Goal: Browse casually

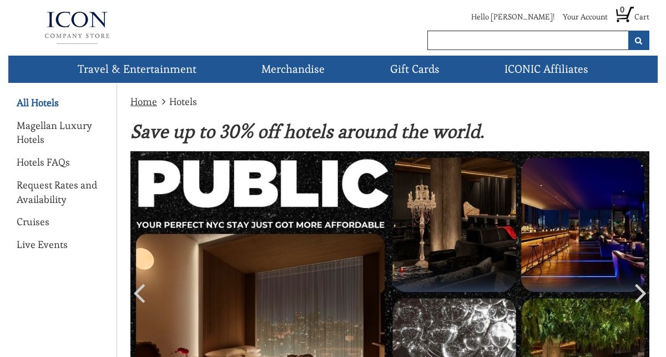
click at [45, 102] on link "All Hotels" at bounding box center [38, 103] width 42 height 14
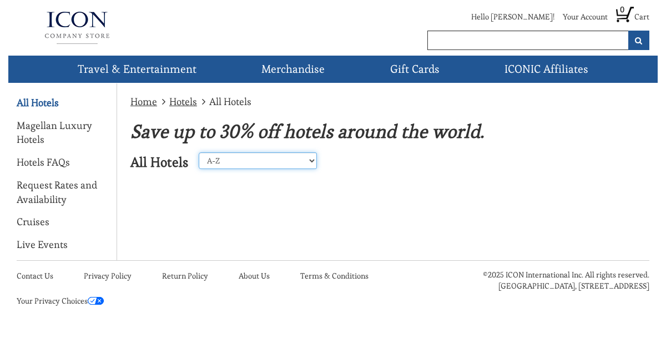
click at [281, 159] on select "A-Z Z-A United States Caribbean Mexico Europe Asia Perillo Tours Africa Central…" at bounding box center [258, 160] width 118 height 17
select select "2"
click at [199, 152] on select "A-Z Z-A United States Caribbean Mexico Europe Asia Perillo Tours Africa Central…" at bounding box center [258, 160] width 118 height 17
click at [298, 159] on select "A-Z Z-A United States Caribbean Mexico Europe Asia Perillo Tours Africa Central…" at bounding box center [258, 160] width 118 height 17
select select "3"
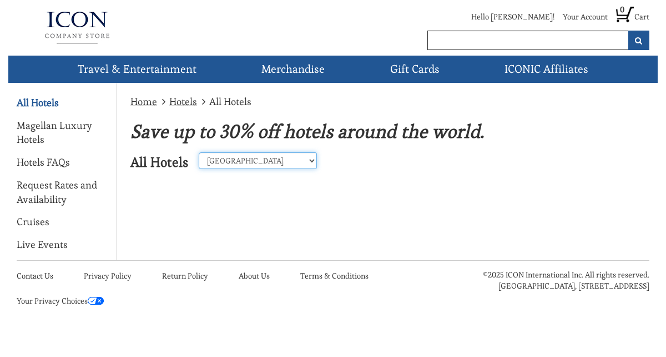
click at [199, 152] on select "A-Z Z-A United States Caribbean Mexico Europe Asia Perillo Tours Africa Central…" at bounding box center [258, 160] width 118 height 17
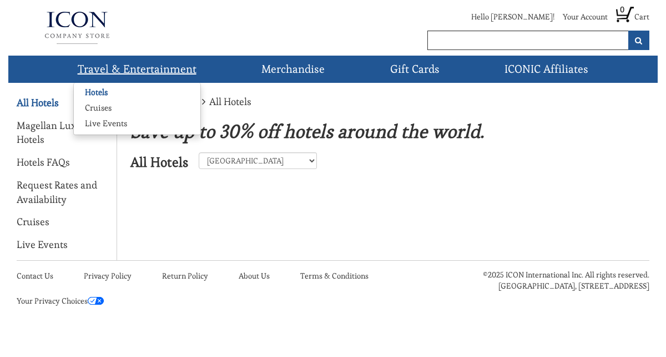
click at [104, 92] on link "Hotels" at bounding box center [96, 92] width 45 height 11
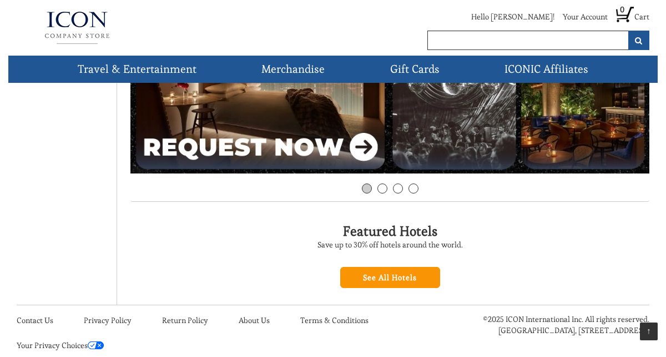
scroll to position [285, 0]
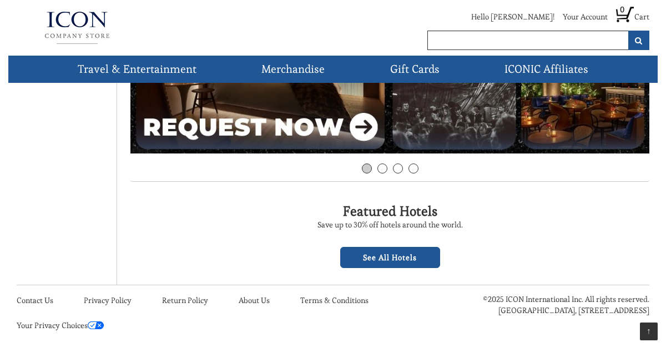
click at [393, 254] on link "See All Hotels" at bounding box center [390, 257] width 100 height 21
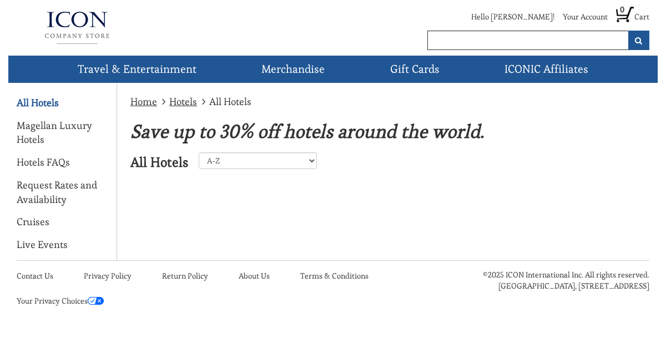
click at [180, 99] on link "Hotels" at bounding box center [183, 101] width 28 height 13
click at [31, 220] on link "Cruises" at bounding box center [33, 221] width 33 height 14
click at [43, 219] on link "Cruises" at bounding box center [33, 221] width 33 height 14
click at [29, 222] on link "Cruises" at bounding box center [33, 221] width 33 height 14
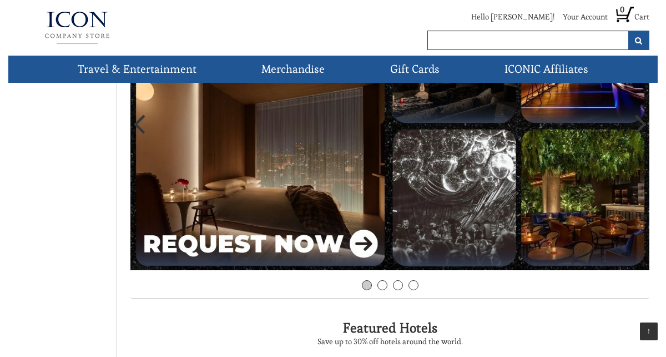
scroll to position [171, 0]
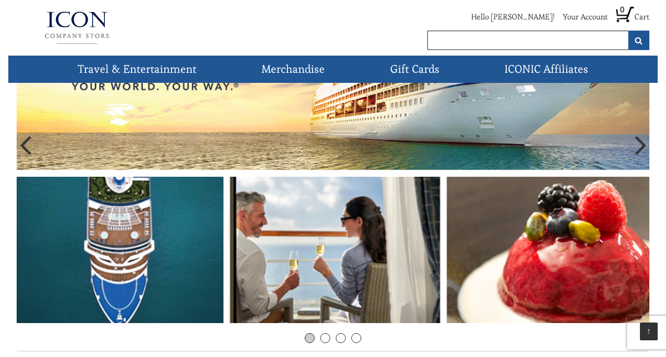
scroll to position [99, 0]
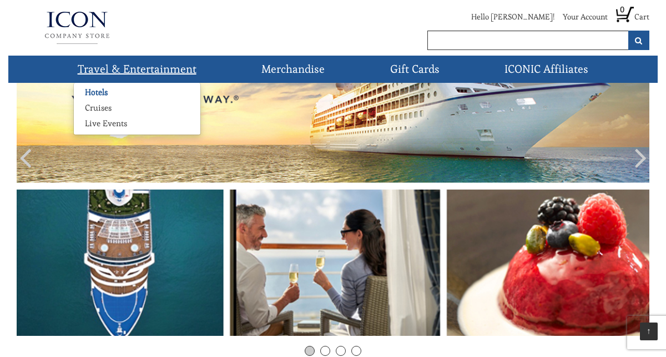
click at [101, 89] on link "Hotels" at bounding box center [96, 92] width 45 height 11
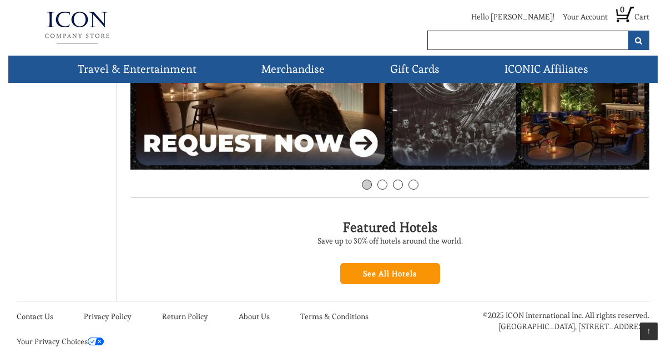
scroll to position [270, 0]
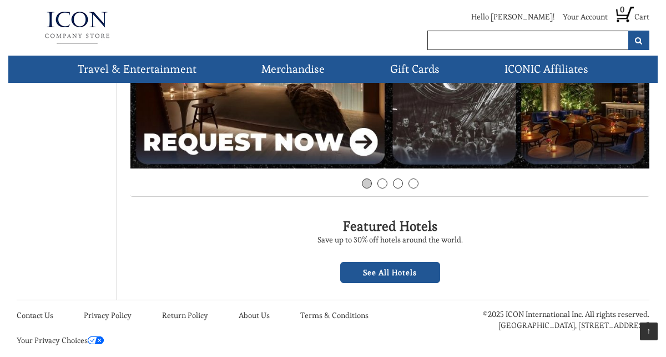
click at [391, 273] on link "See All Hotels" at bounding box center [390, 272] width 100 height 21
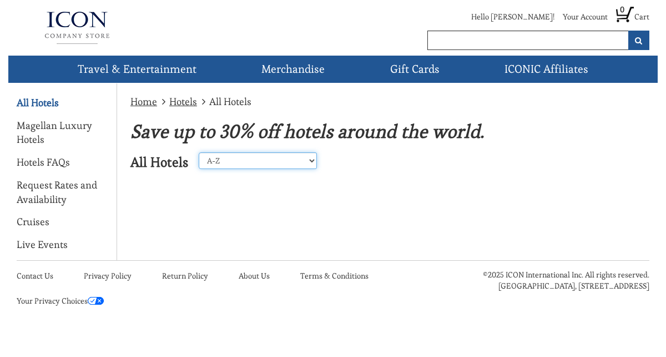
click at [299, 159] on select "A-Z Z-A [GEOGRAPHIC_DATA] [GEOGRAPHIC_DATA] [GEOGRAPHIC_DATA] [GEOGRAPHIC_DATA]…" at bounding box center [258, 160] width 118 height 17
select select "3"
click at [199, 152] on select "A-Z Z-A [GEOGRAPHIC_DATA] [GEOGRAPHIC_DATA] [GEOGRAPHIC_DATA] [GEOGRAPHIC_DATA]…" at bounding box center [258, 160] width 118 height 17
click at [265, 161] on select "A-Z Z-A [GEOGRAPHIC_DATA] [GEOGRAPHIC_DATA] [GEOGRAPHIC_DATA] [GEOGRAPHIC_DATA]…" at bounding box center [258, 160] width 118 height 17
select select "1"
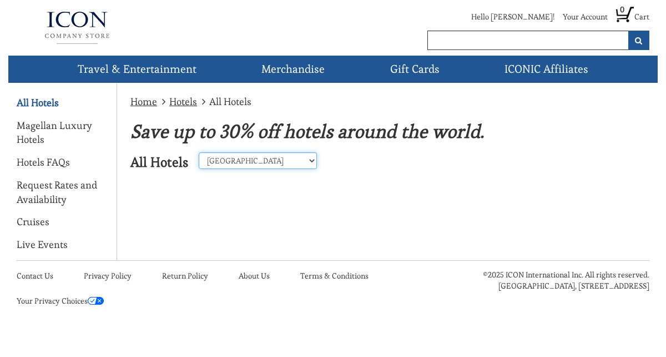
click at [199, 152] on select "A-Z Z-A [GEOGRAPHIC_DATA] [GEOGRAPHIC_DATA] [GEOGRAPHIC_DATA] [GEOGRAPHIC_DATA]…" at bounding box center [258, 160] width 118 height 17
click at [259, 159] on select "A-Z Z-A [GEOGRAPHIC_DATA] [GEOGRAPHIC_DATA] [GEOGRAPHIC_DATA] [GEOGRAPHIC_DATA]…" at bounding box center [258, 160] width 118 height 17
click at [27, 222] on link "Cruises" at bounding box center [33, 221] width 33 height 14
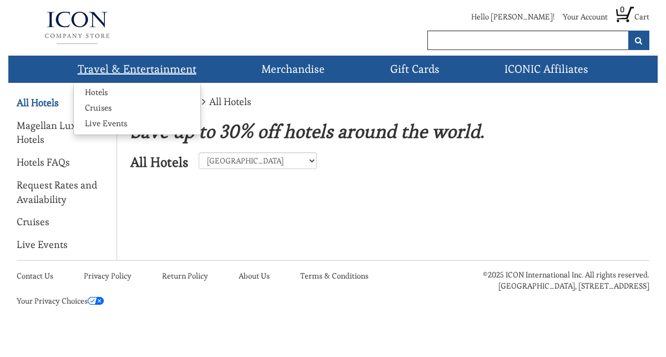
click at [141, 69] on link "Travel & Entertainment" at bounding box center [137, 69] width 128 height 27
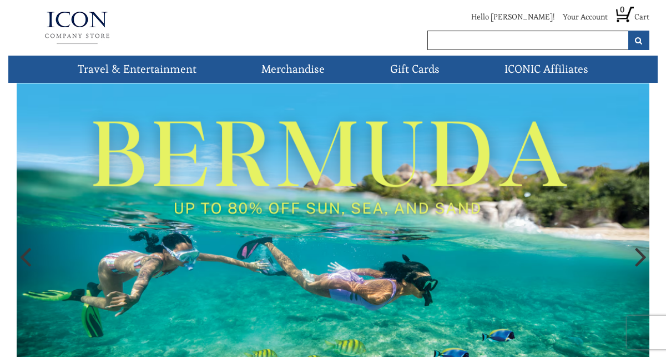
click at [638, 257] on icon at bounding box center [641, 255] width 12 height 33
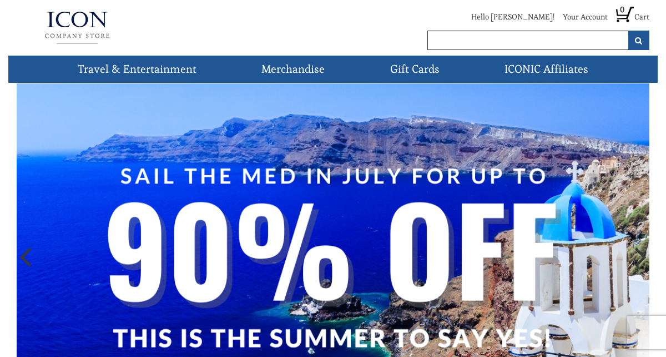
click at [27, 260] on icon at bounding box center [25, 255] width 12 height 33
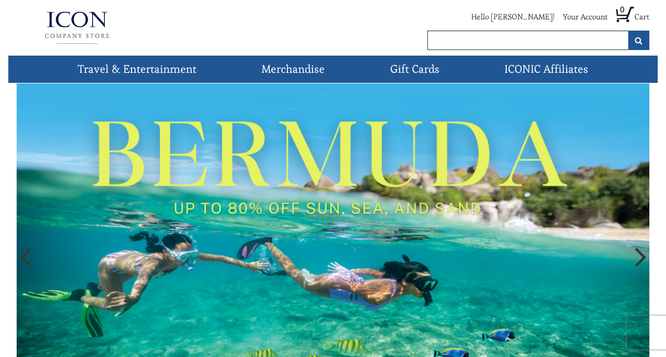
click at [130, 239] on img at bounding box center [333, 258] width 633 height 351
click at [27, 258] on icon at bounding box center [25, 255] width 12 height 33
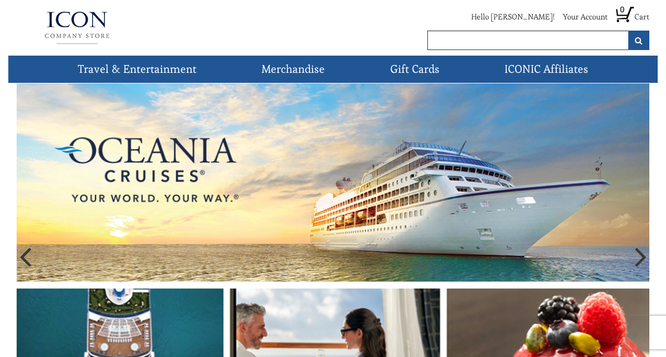
click at [254, 193] on img at bounding box center [333, 258] width 633 height 351
click at [27, 253] on icon at bounding box center [25, 255] width 12 height 33
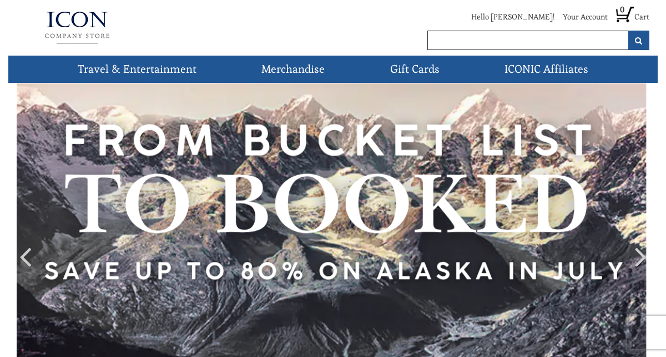
click at [527, 17] on li "Hello [PERSON_NAME]!" at bounding box center [509, 19] width 92 height 17
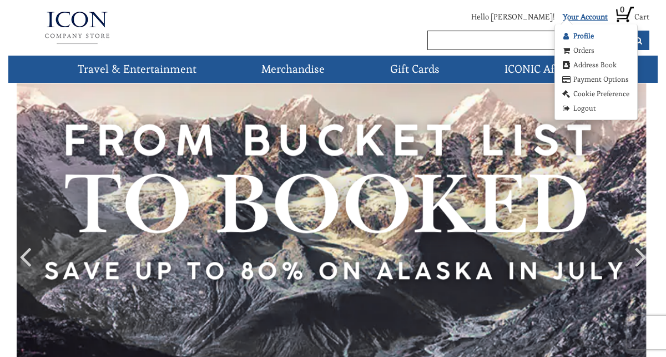
click at [583, 33] on link "Profile" at bounding box center [577, 36] width 33 height 11
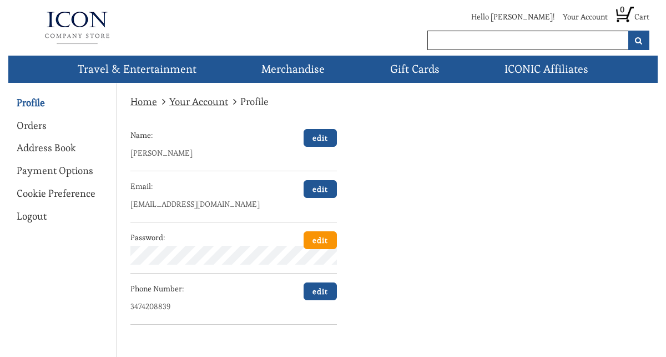
click at [319, 242] on link "edit" at bounding box center [320, 240] width 33 height 18
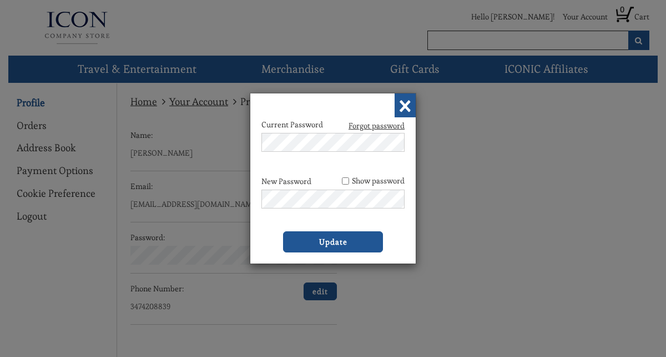
click at [302, 200] on div "New Password Show password Password must be at least: 6 characters includes 1 u…" at bounding box center [333, 203] width 143 height 56
click at [344, 181] on input "Show password" at bounding box center [345, 180] width 7 height 7
checkbox input "true"
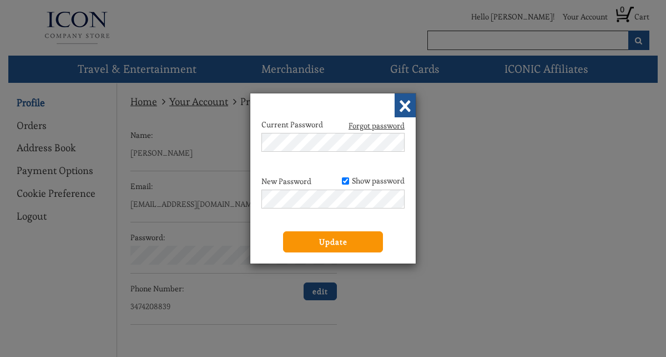
click at [332, 240] on input "Update" at bounding box center [333, 241] width 100 height 21
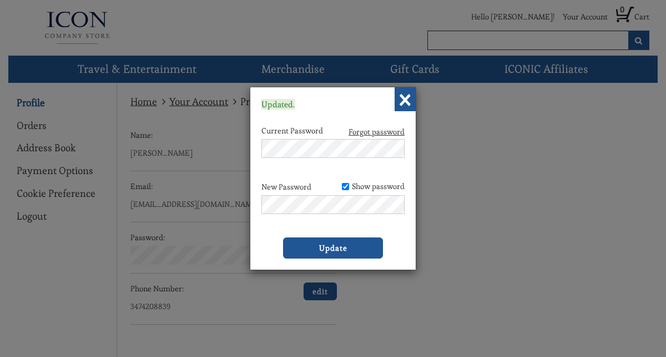
click at [461, 112] on div "Updated. × Current Password Forgot password New Password Show password 6 charac…" at bounding box center [333, 178] width 666 height 357
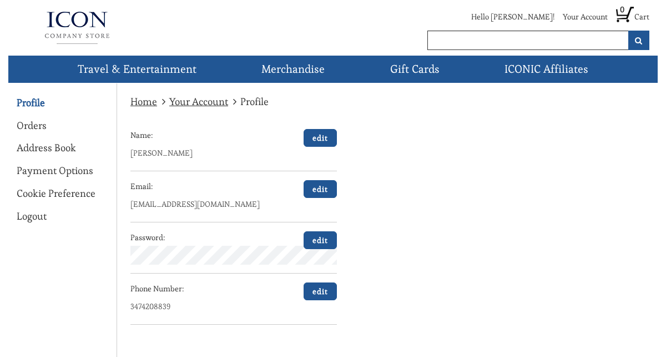
click at [544, 19] on li "Hello [PERSON_NAME]!" at bounding box center [509, 19] width 92 height 17
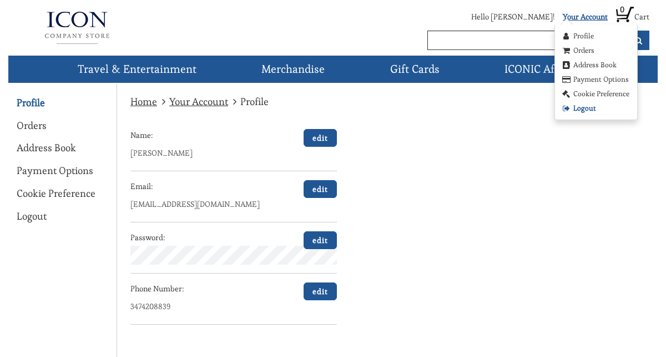
click at [584, 108] on link "Logout" at bounding box center [579, 108] width 36 height 11
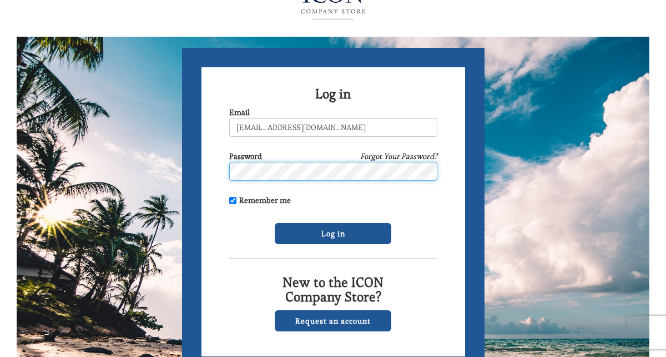
scroll to position [29, 0]
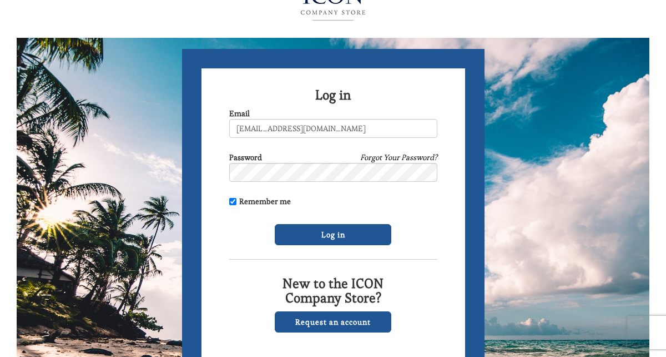
click at [231, 246] on form "Log in Email odinga257@me.com Password Forgot Your Password? Remember me Log in…" at bounding box center [333, 213] width 303 height 328
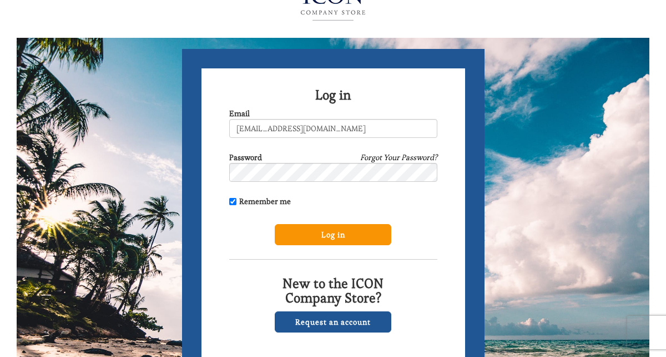
click at [328, 228] on input "Log in" at bounding box center [333, 234] width 117 height 21
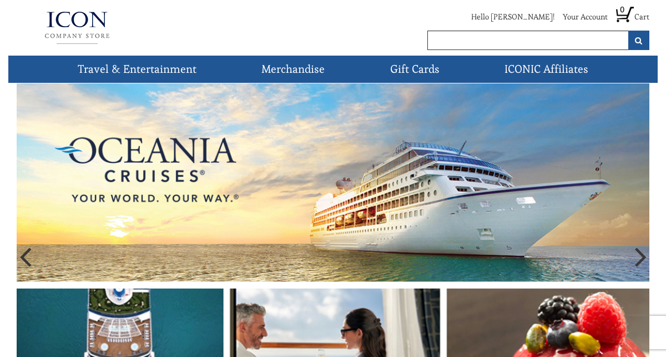
click at [313, 150] on img at bounding box center [333, 258] width 633 height 351
click at [83, 29] on img at bounding box center [77, 28] width 121 height 44
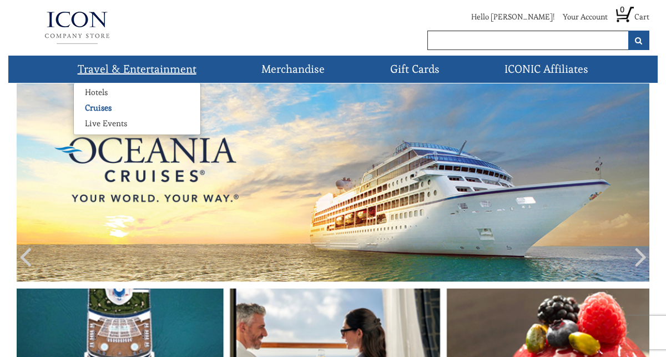
click at [99, 106] on link "Cruises" at bounding box center [98, 107] width 49 height 11
click at [94, 92] on link "Hotels" at bounding box center [96, 92] width 45 height 11
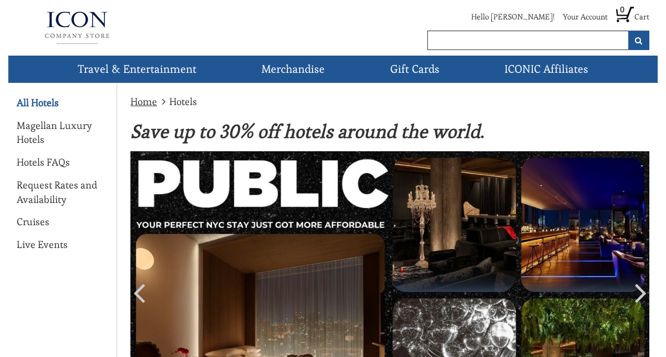
click at [36, 102] on link "All Hotels" at bounding box center [38, 103] width 42 height 14
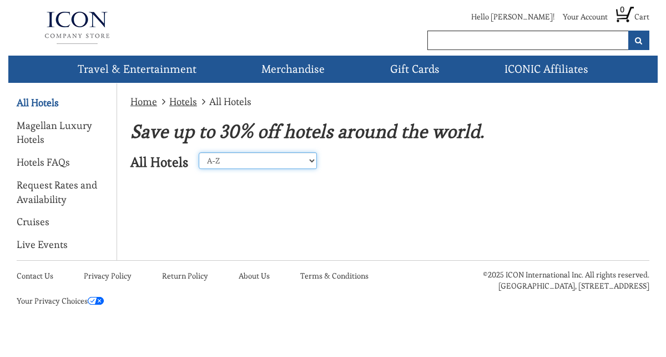
click at [279, 161] on select "A-Z Z-A [GEOGRAPHIC_DATA] [GEOGRAPHIC_DATA] [GEOGRAPHIC_DATA] [GEOGRAPHIC_DATA]…" at bounding box center [258, 160] width 118 height 17
select select "1"
click at [199, 152] on select "A-Z Z-A United States Caribbean Mexico Europe Asia Perillo Tours Africa Central…" at bounding box center [258, 160] width 118 height 17
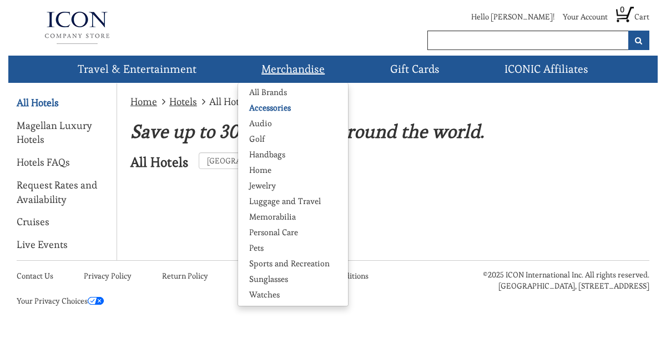
click at [265, 107] on link "Accessories" at bounding box center [270, 107] width 64 height 11
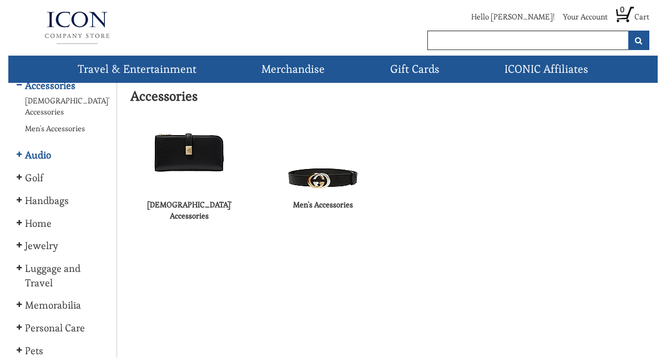
scroll to position [41, 0]
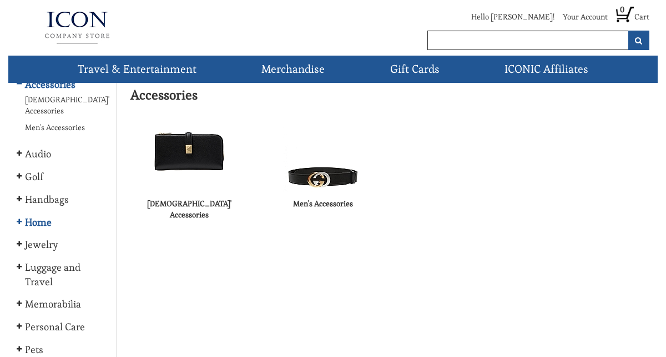
click at [42, 215] on link "Home" at bounding box center [37, 222] width 41 height 14
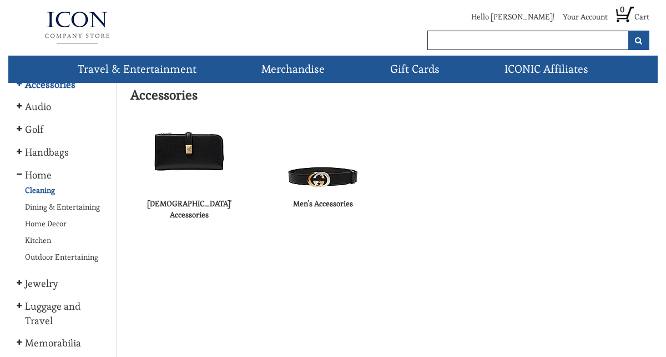
click at [33, 189] on link "Cleaning" at bounding box center [39, 189] width 44 height 11
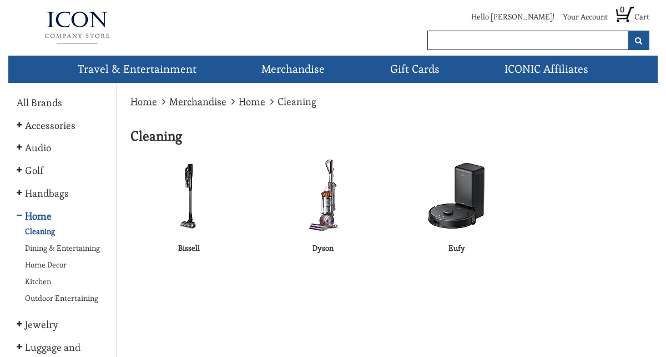
click at [455, 210] on img at bounding box center [457, 195] width 105 height 79
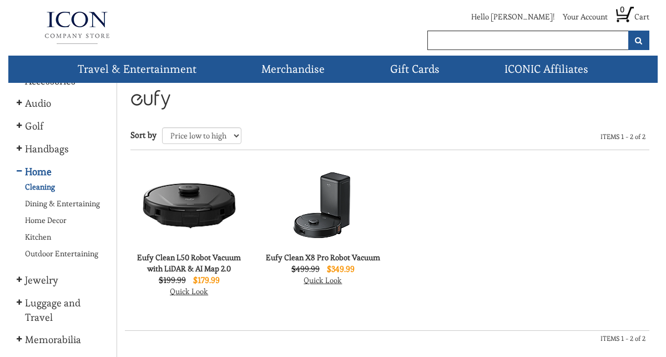
scroll to position [48, 0]
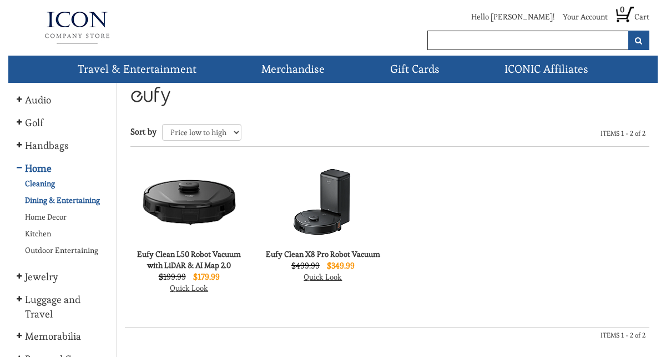
click at [42, 200] on link "Dining & Entertaining" at bounding box center [61, 199] width 89 height 11
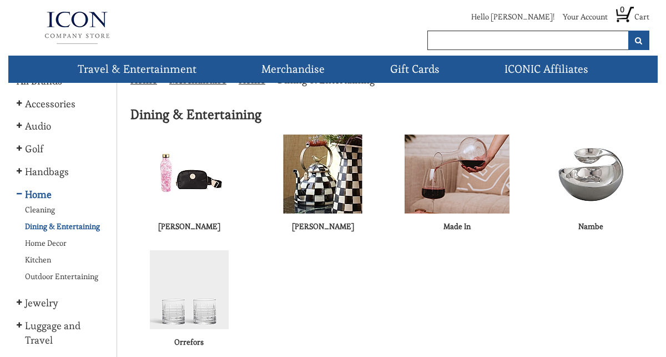
scroll to position [17, 0]
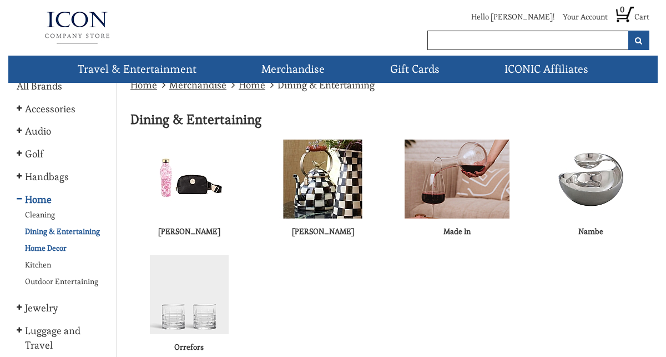
click at [39, 248] on link "Home Decor" at bounding box center [45, 247] width 56 height 11
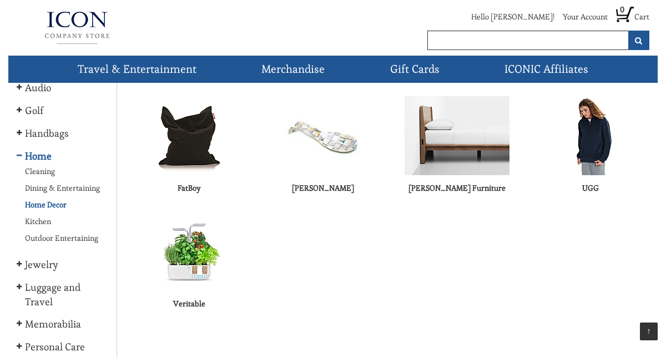
scroll to position [62, 0]
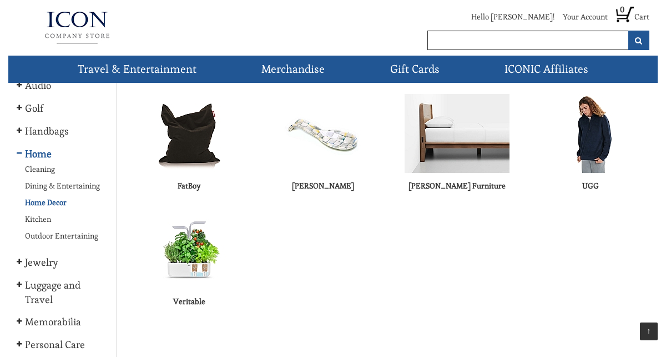
click at [180, 261] on img at bounding box center [189, 248] width 85 height 79
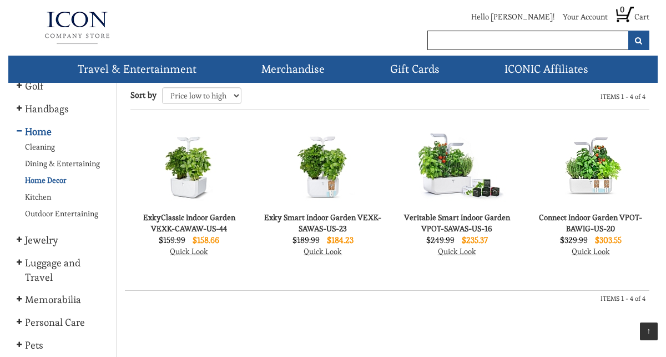
scroll to position [83, 0]
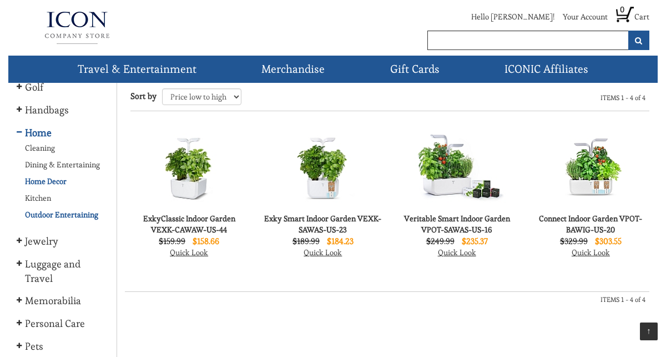
click at [38, 214] on link "Outdoor Entertaining" at bounding box center [60, 214] width 87 height 11
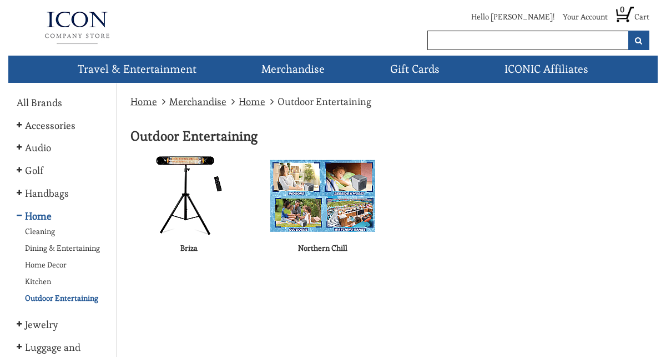
click at [330, 209] on img at bounding box center [322, 195] width 105 height 79
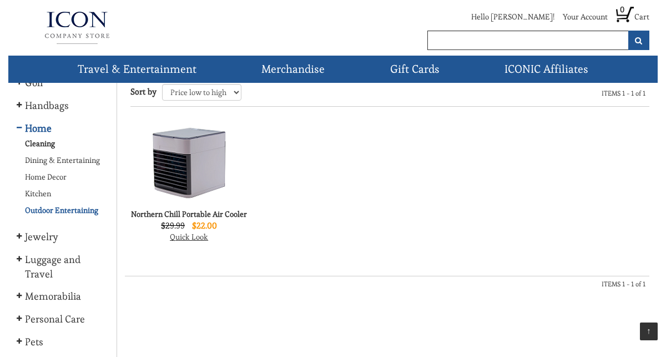
scroll to position [92, 0]
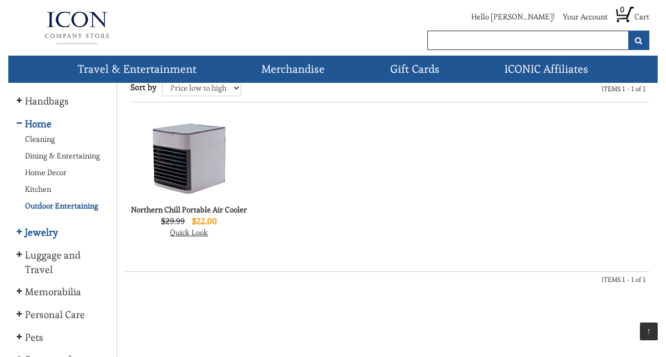
click at [32, 229] on link "Jewelry" at bounding box center [40, 232] width 47 height 14
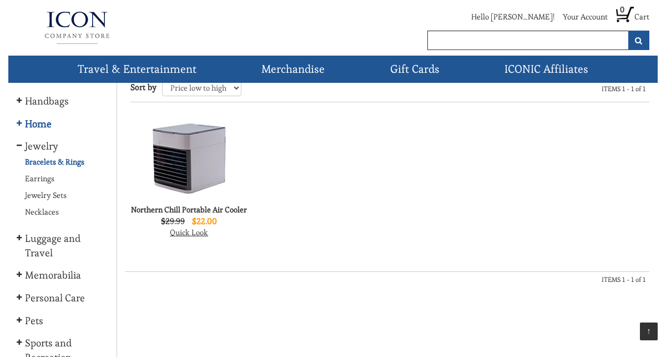
click at [48, 158] on link "Bracelets & Rings" at bounding box center [53, 161] width 73 height 11
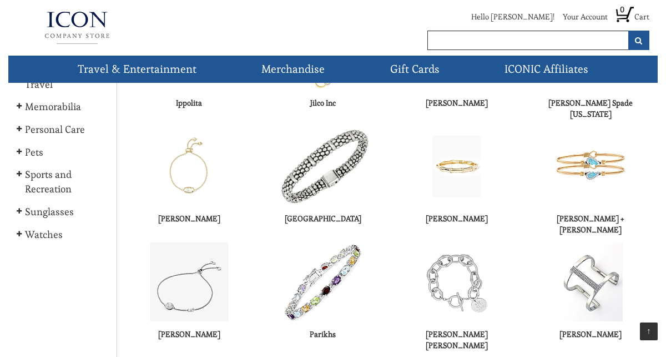
scroll to position [268, 0]
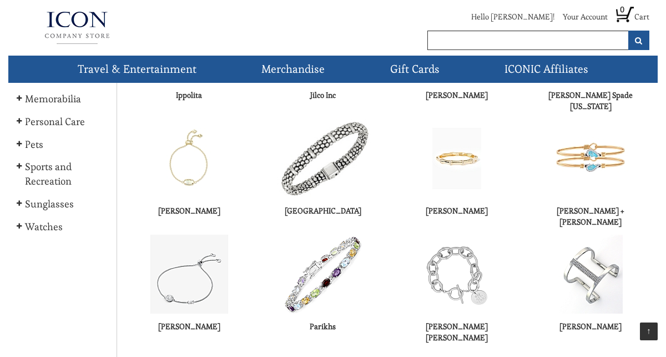
click at [303, 169] on img at bounding box center [322, 158] width 117 height 78
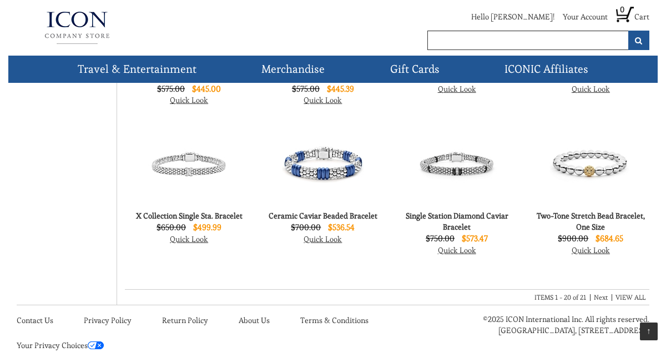
scroll to position [705, 0]
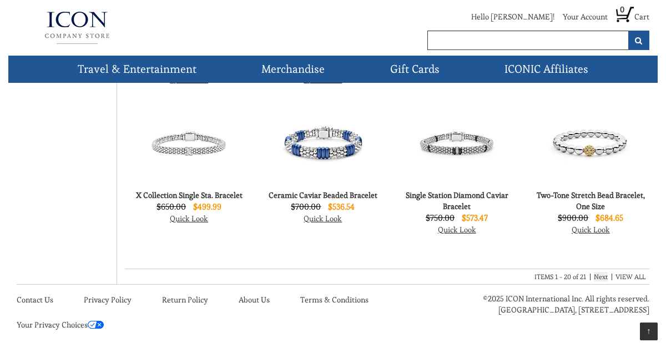
click at [601, 275] on link "Next" at bounding box center [601, 276] width 14 height 9
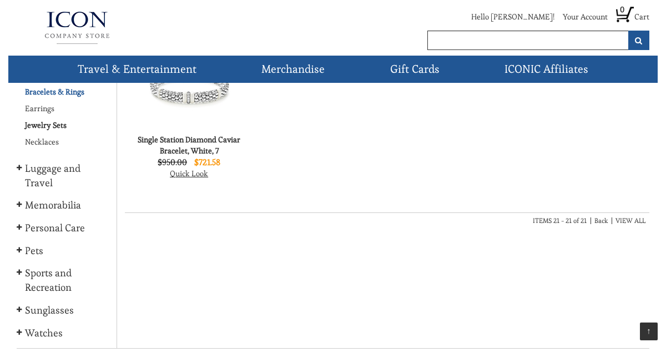
scroll to position [163, 0]
click at [44, 228] on link "Personal Care" at bounding box center [54, 227] width 74 height 14
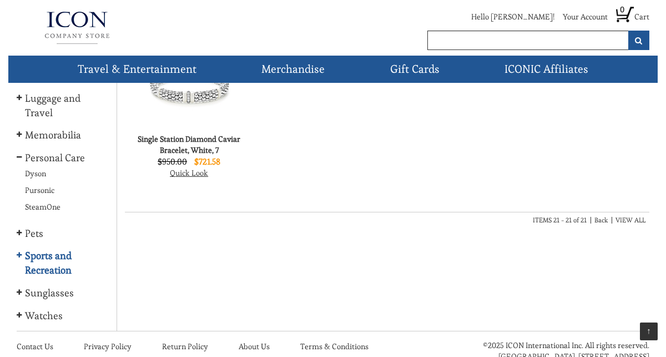
click at [38, 256] on link "Sports and Recreation" at bounding box center [63, 262] width 92 height 28
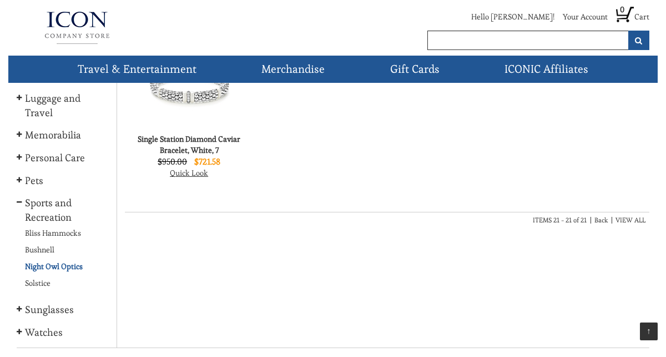
click at [39, 267] on link "Night Owl Optics" at bounding box center [53, 265] width 72 height 11
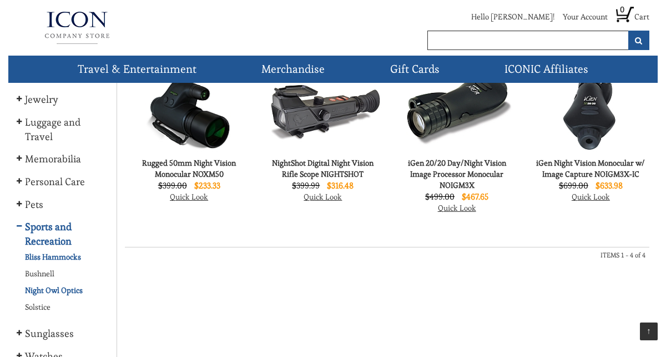
scroll to position [144, 0]
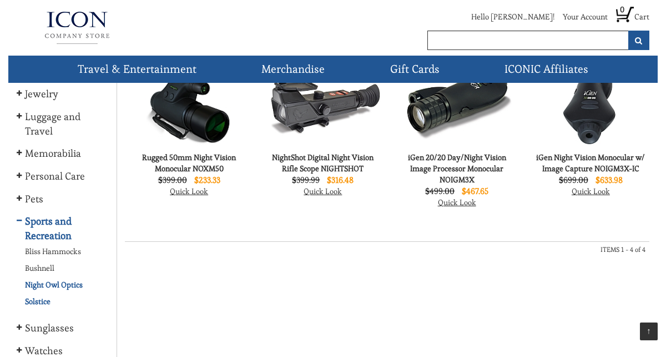
click at [37, 301] on link "Solstice" at bounding box center [36, 300] width 39 height 11
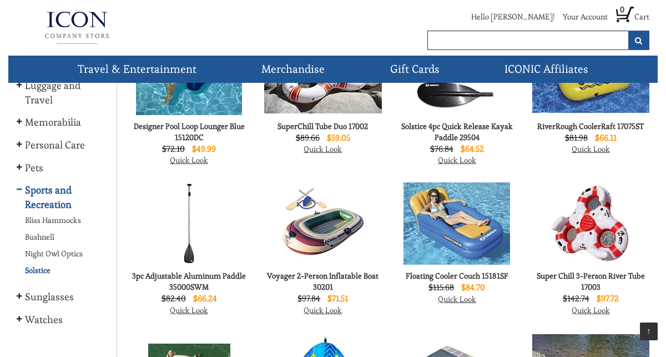
scroll to position [174, 0]
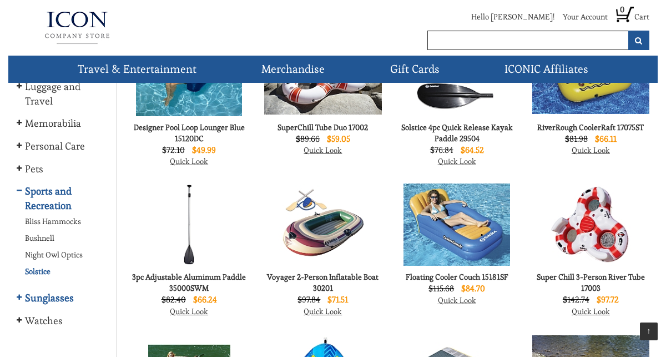
click at [37, 295] on link "Sunglasses" at bounding box center [48, 297] width 63 height 14
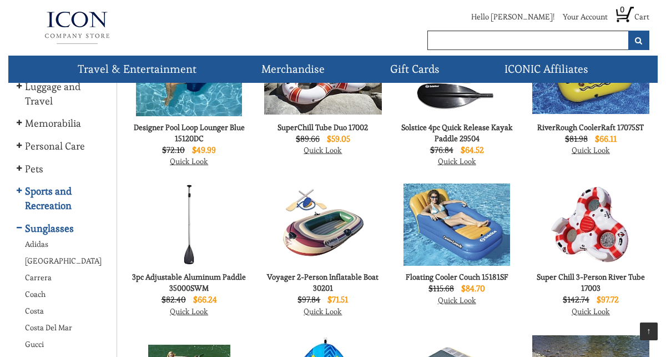
click at [39, 226] on link "Sunglasses" at bounding box center [48, 228] width 63 height 14
click at [33, 241] on link "Adidas" at bounding box center [35, 243] width 37 height 11
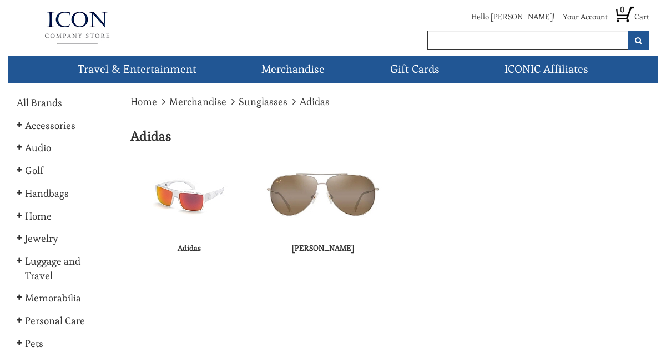
click at [185, 205] on img at bounding box center [189, 195] width 79 height 79
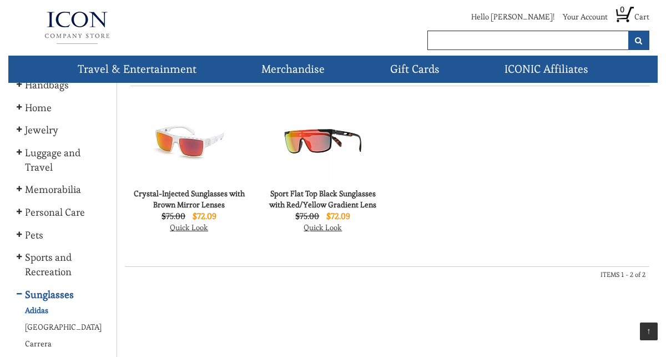
scroll to position [109, 0]
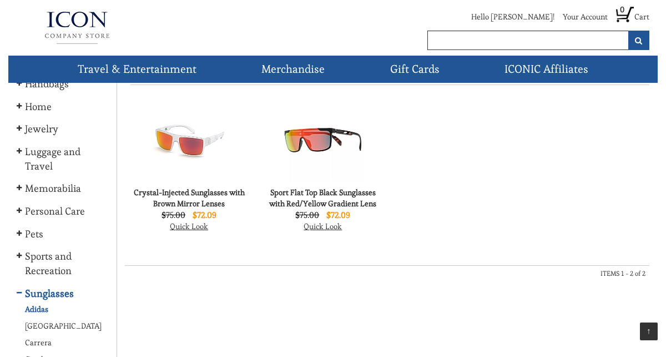
click at [36, 307] on link "Adidas" at bounding box center [35, 308] width 37 height 11
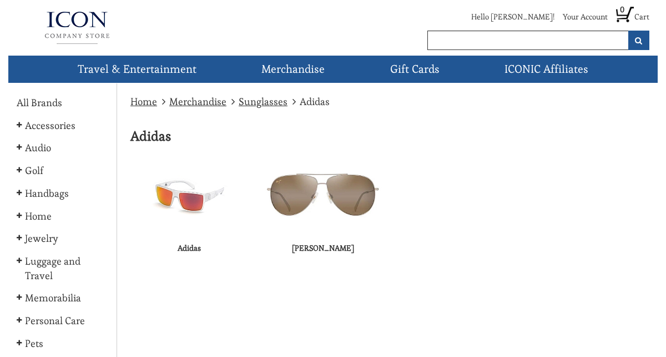
click at [314, 185] on img at bounding box center [322, 195] width 117 height 51
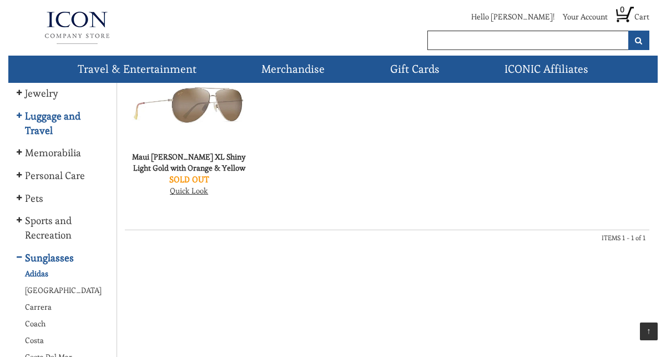
scroll to position [156, 0]
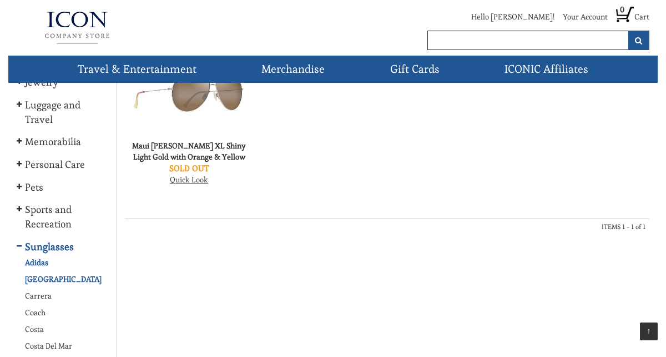
click at [38, 277] on link "[GEOGRAPHIC_DATA]" at bounding box center [62, 278] width 91 height 11
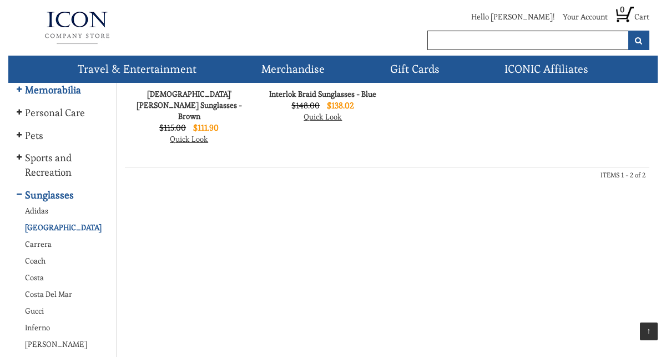
scroll to position [210, 0]
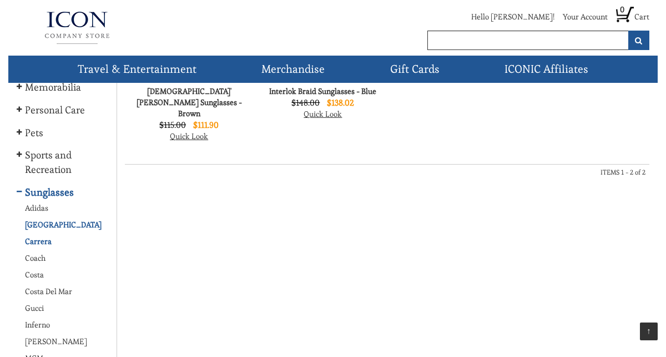
click at [42, 240] on link "Carrera" at bounding box center [37, 240] width 41 height 11
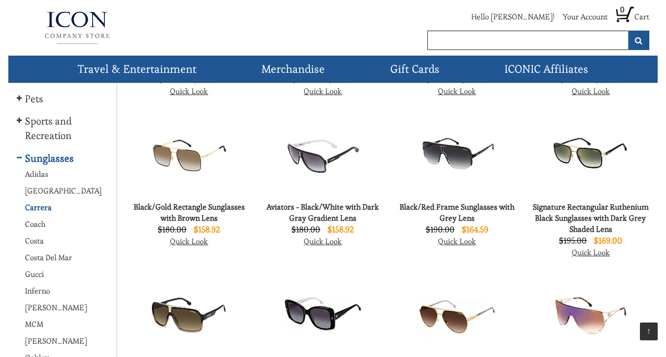
scroll to position [247, 0]
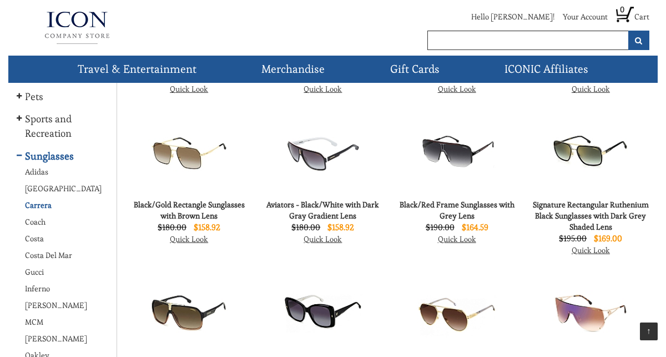
click at [579, 168] on img at bounding box center [591, 152] width 82 height 82
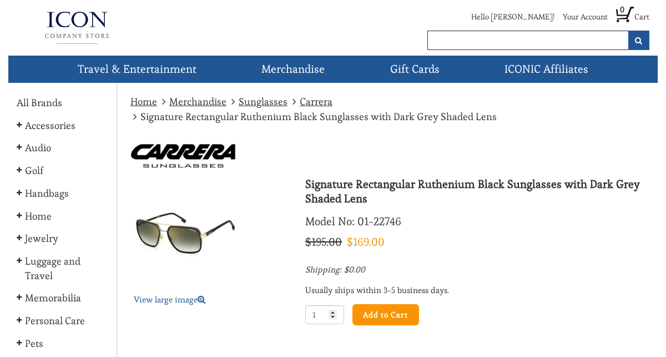
click at [174, 249] on img at bounding box center [185, 234] width 111 height 111
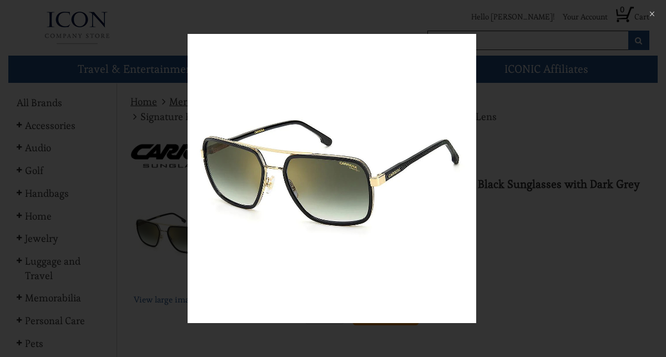
click at [148, 90] on div at bounding box center [333, 178] width 666 height 357
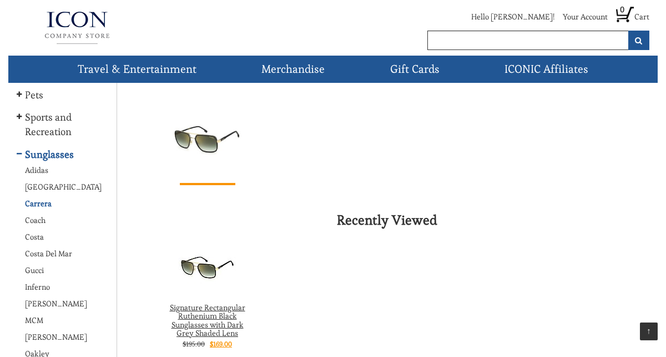
scroll to position [249, 0]
click at [32, 219] on link "Coach" at bounding box center [34, 219] width 34 height 11
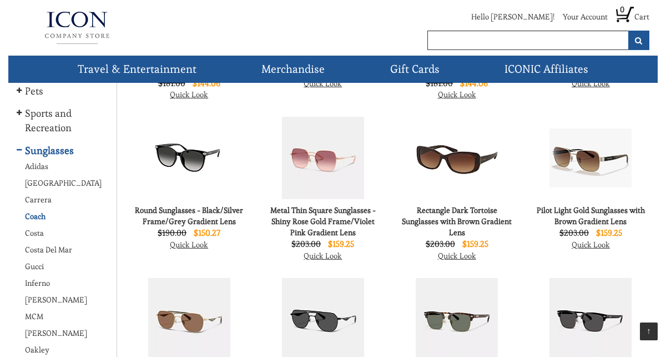
scroll to position [273, 0]
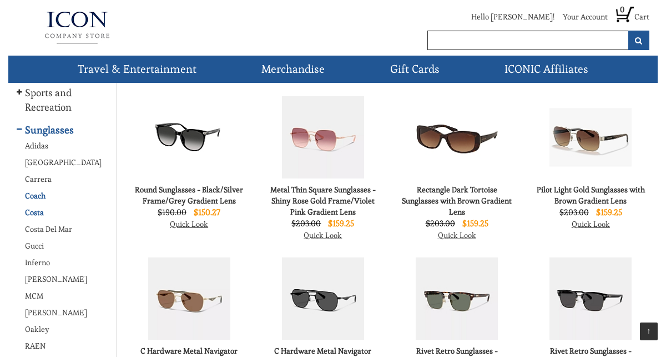
click at [33, 209] on link "Costa" at bounding box center [33, 212] width 33 height 11
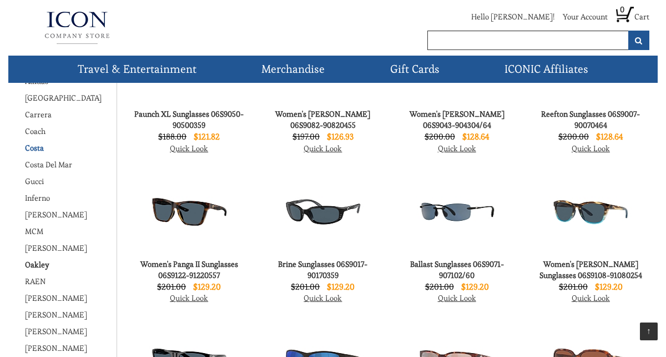
scroll to position [336, 0]
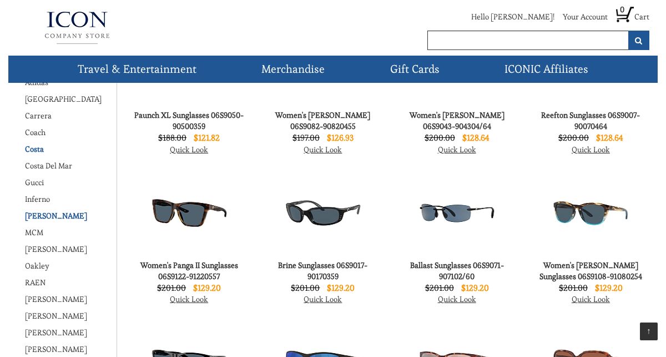
click at [34, 215] on link "[PERSON_NAME]" at bounding box center [55, 215] width 76 height 11
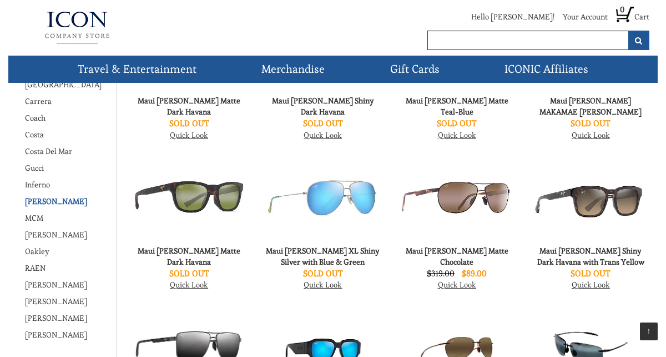
scroll to position [353, 0]
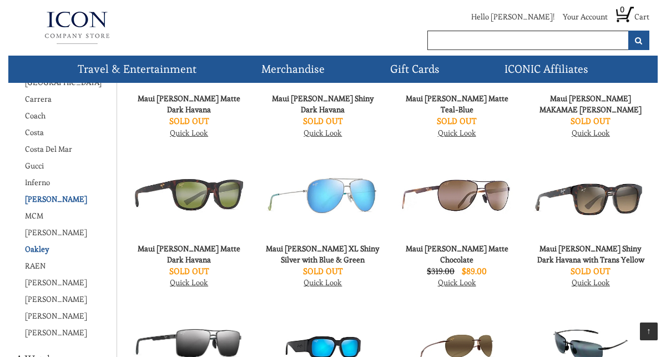
click at [36, 245] on link "Oakley" at bounding box center [36, 248] width 38 height 11
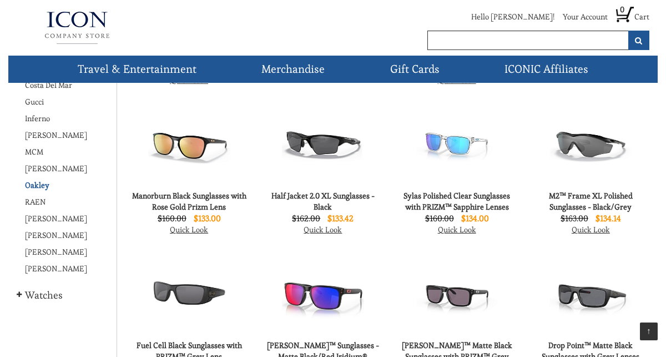
scroll to position [411, 0]
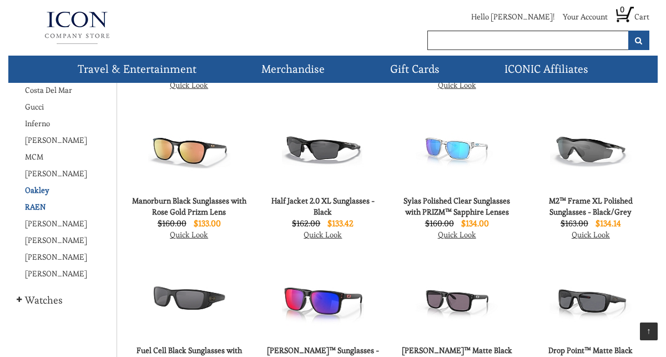
click at [33, 208] on link "RAEN" at bounding box center [34, 206] width 34 height 11
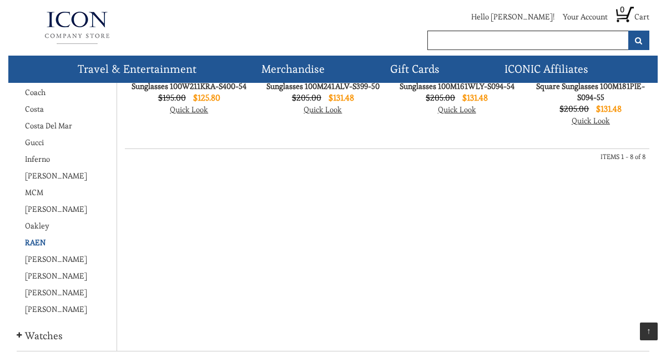
scroll to position [378, 0]
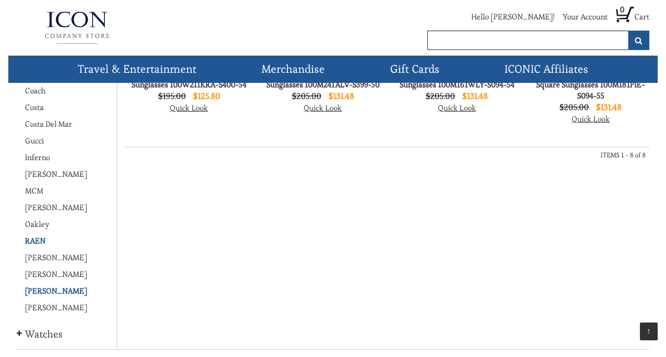
click at [41, 290] on link "[PERSON_NAME]" at bounding box center [55, 290] width 76 height 11
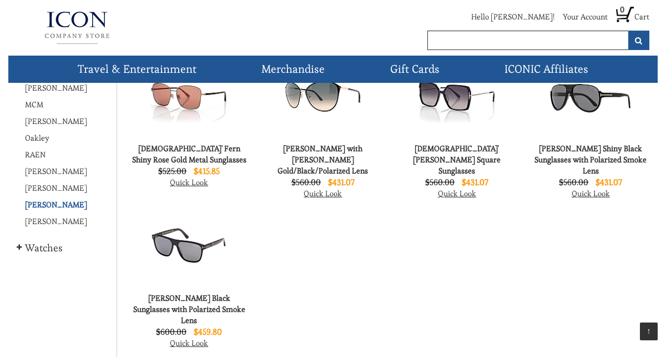
scroll to position [466, 0]
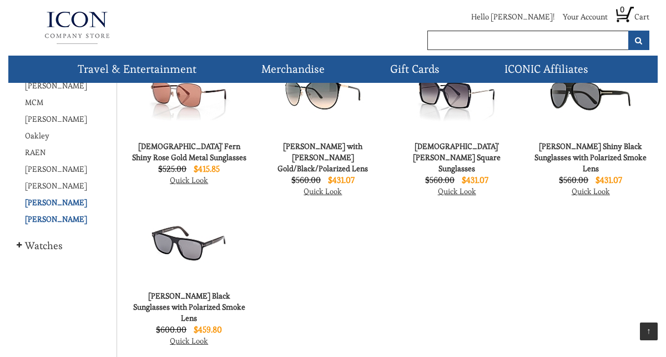
click at [38, 218] on link "[PERSON_NAME]" at bounding box center [55, 218] width 76 height 11
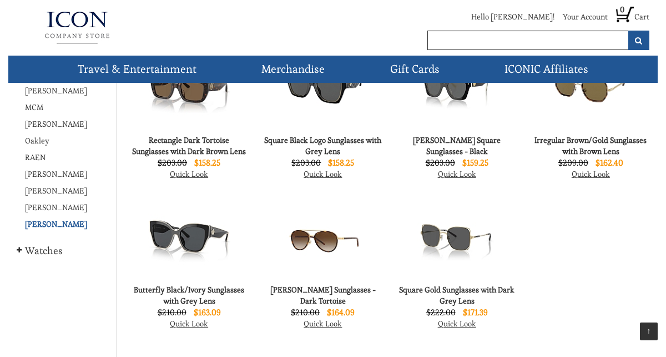
scroll to position [465, 0]
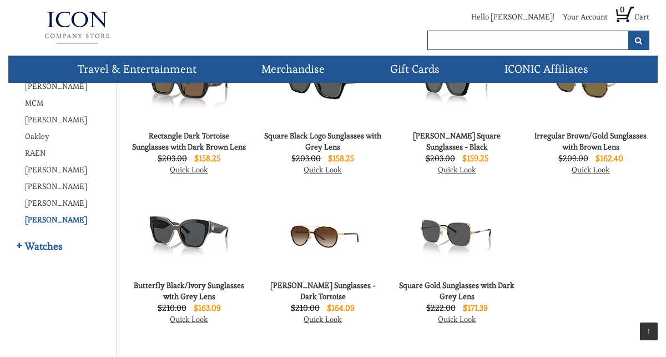
click at [31, 245] on link "Watches" at bounding box center [43, 246] width 52 height 14
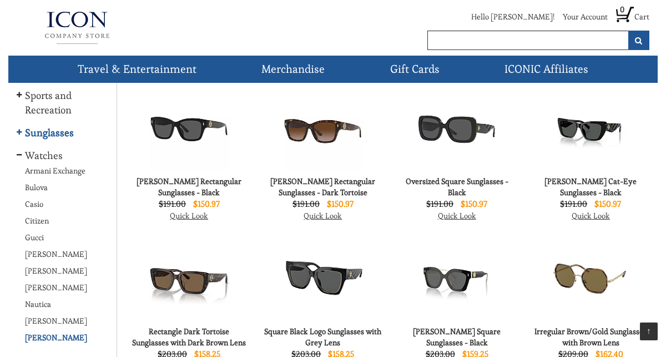
scroll to position [261, 0]
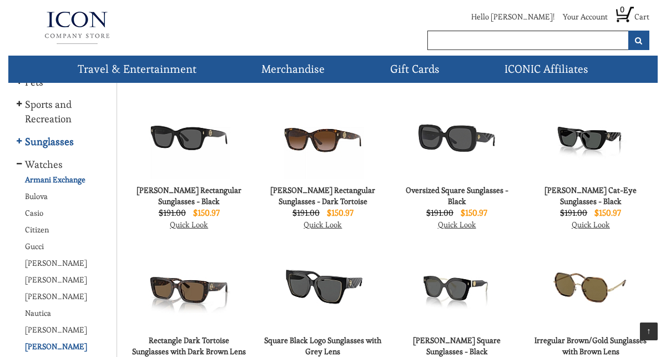
click at [38, 180] on link "Armani Exchange" at bounding box center [54, 179] width 74 height 11
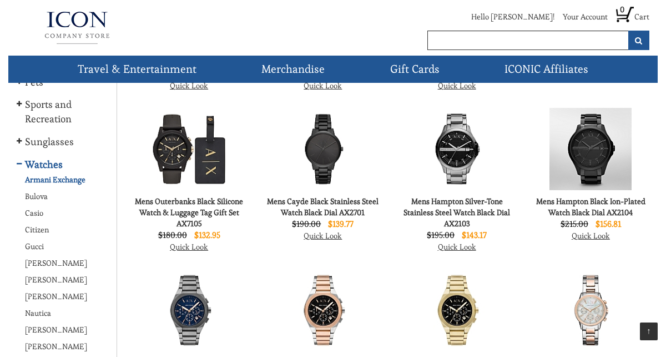
scroll to position [258, 0]
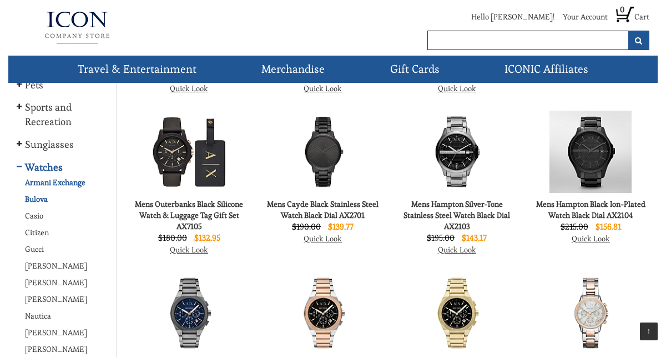
click at [38, 200] on link "Bulova" at bounding box center [35, 198] width 37 height 11
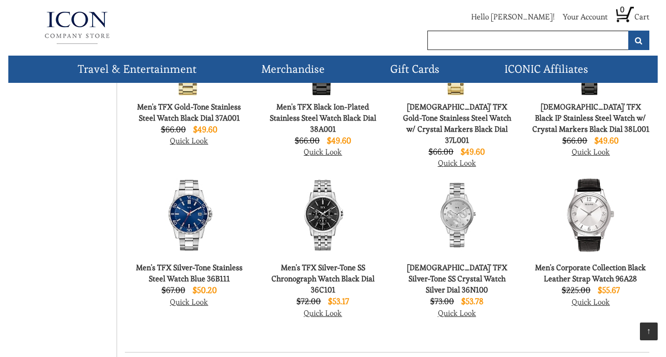
scroll to position [674, 0]
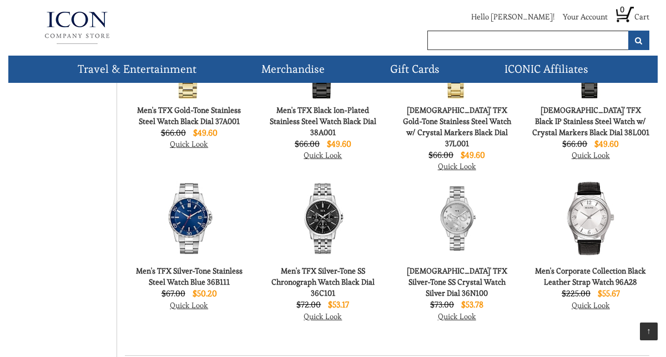
click at [185, 237] on img at bounding box center [188, 218] width 67 height 82
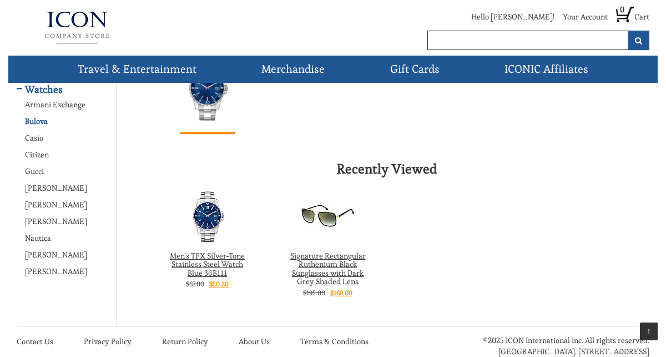
scroll to position [337, 0]
click at [31, 154] on link "Citizen" at bounding box center [36, 153] width 38 height 11
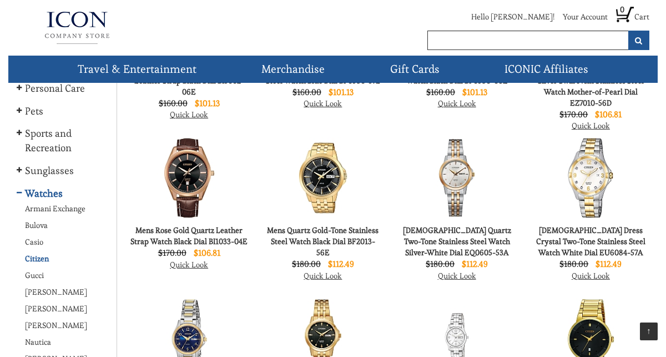
scroll to position [231, 0]
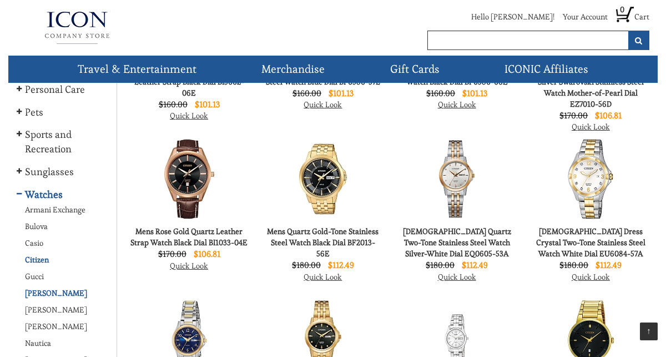
click at [41, 292] on link "[PERSON_NAME]" at bounding box center [55, 292] width 76 height 11
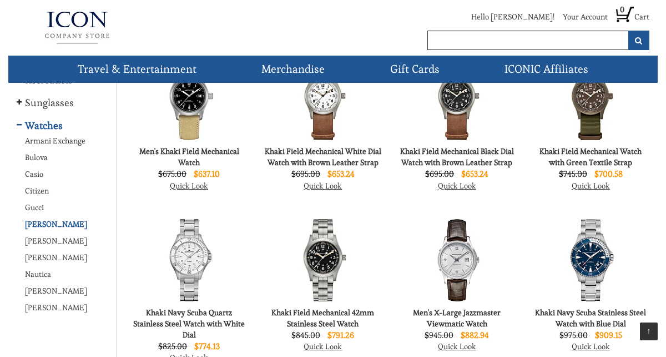
scroll to position [299, 0]
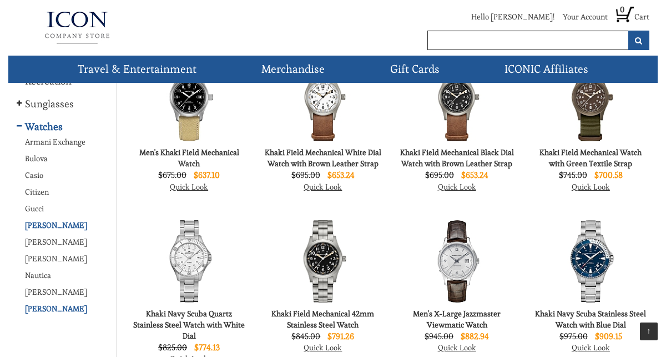
click at [42, 308] on link "[PERSON_NAME]" at bounding box center [55, 308] width 76 height 11
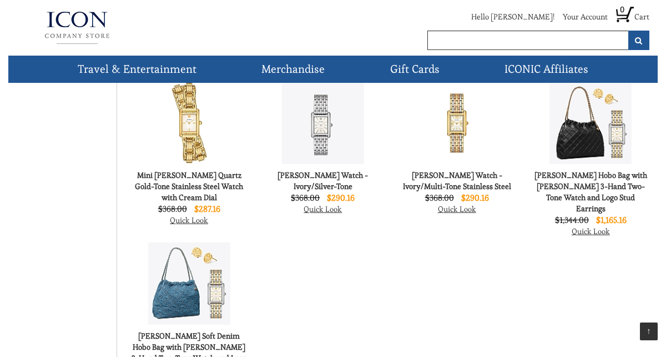
scroll to position [596, 0]
